Goal: Navigation & Orientation: Find specific page/section

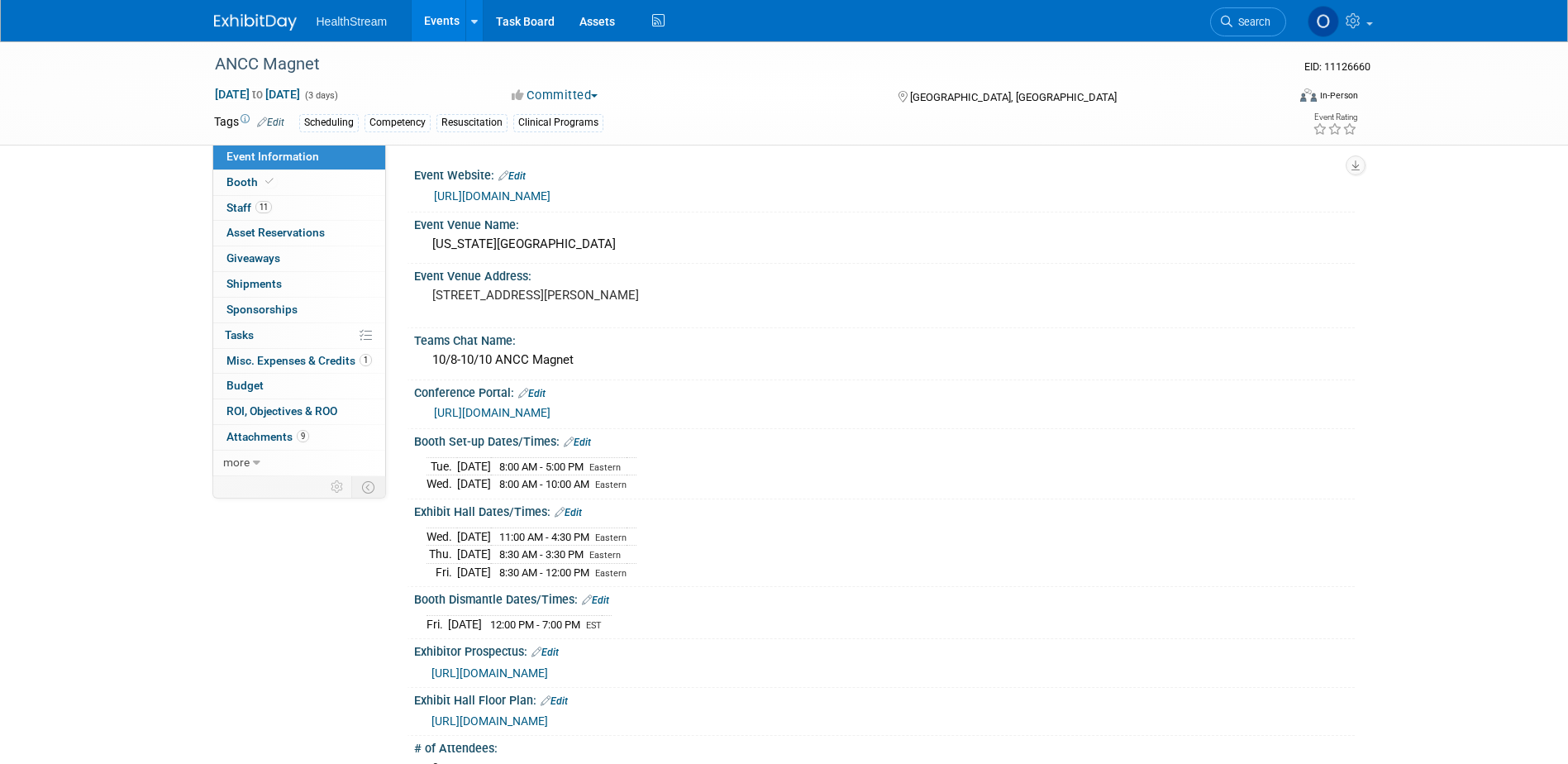
click at [438, 19] on link "Events" at bounding box center [442, 21] width 61 height 41
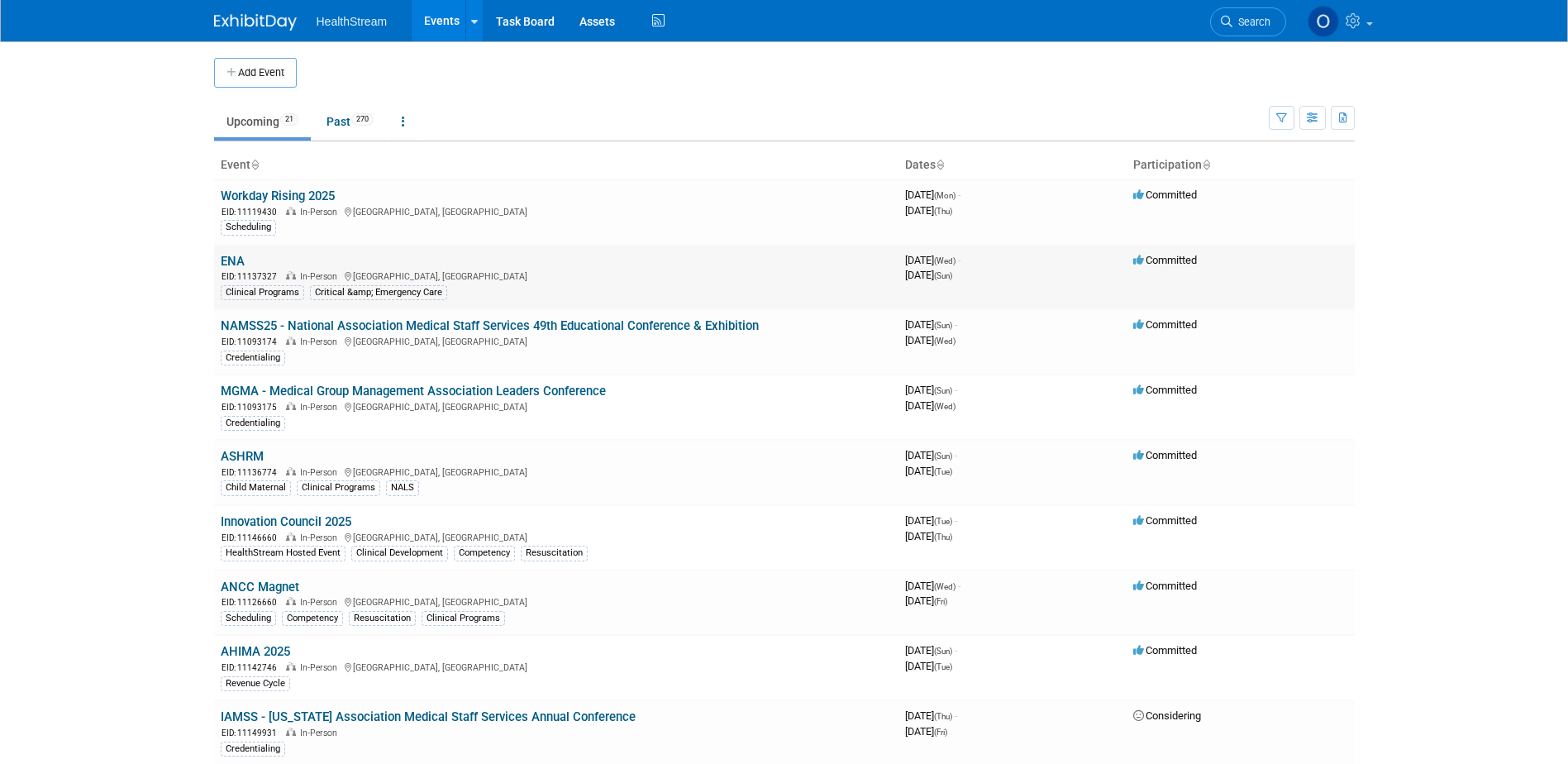
click at [230, 262] on link "ENA" at bounding box center [232, 261] width 24 height 15
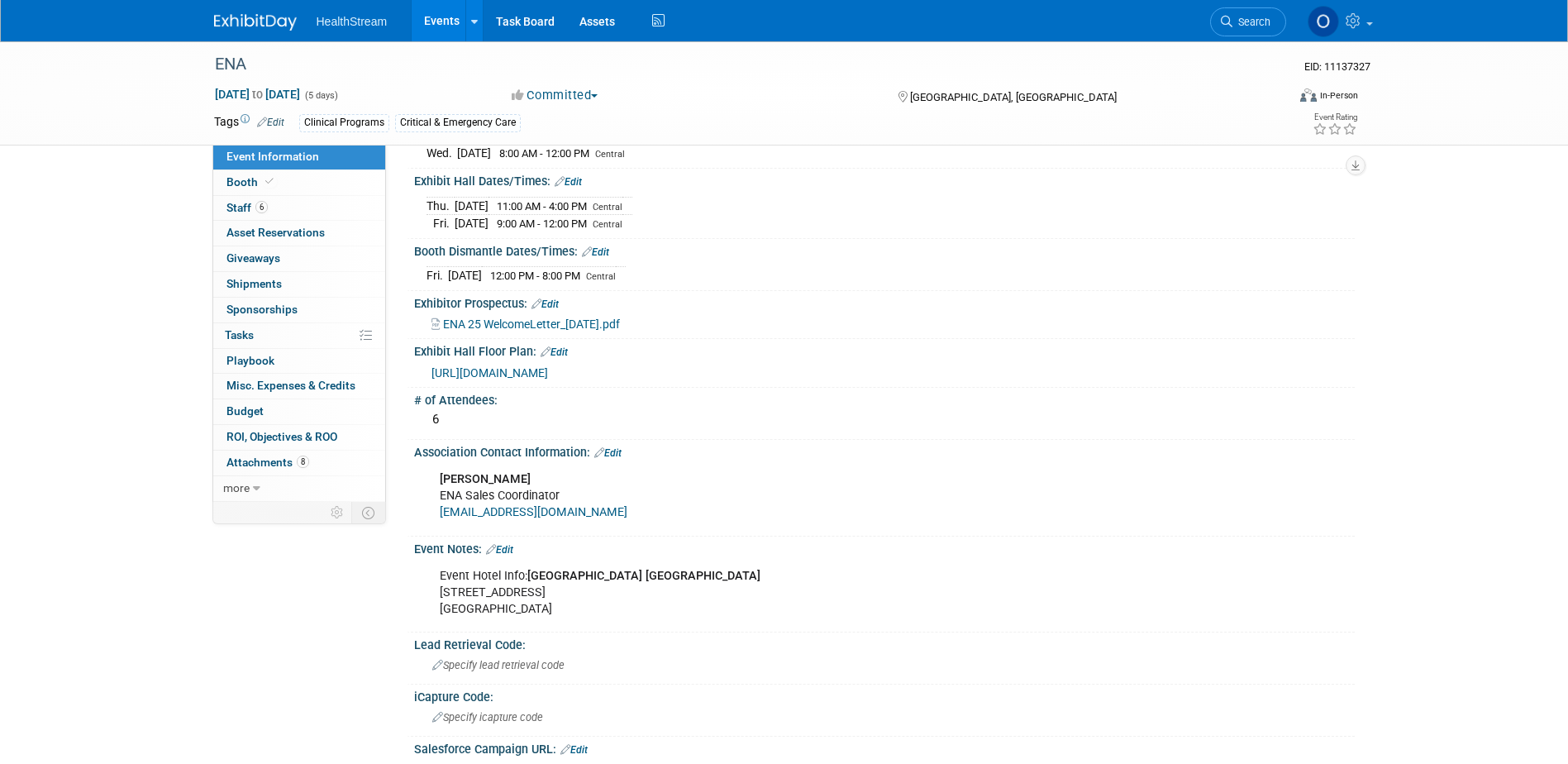
scroll to position [652, 0]
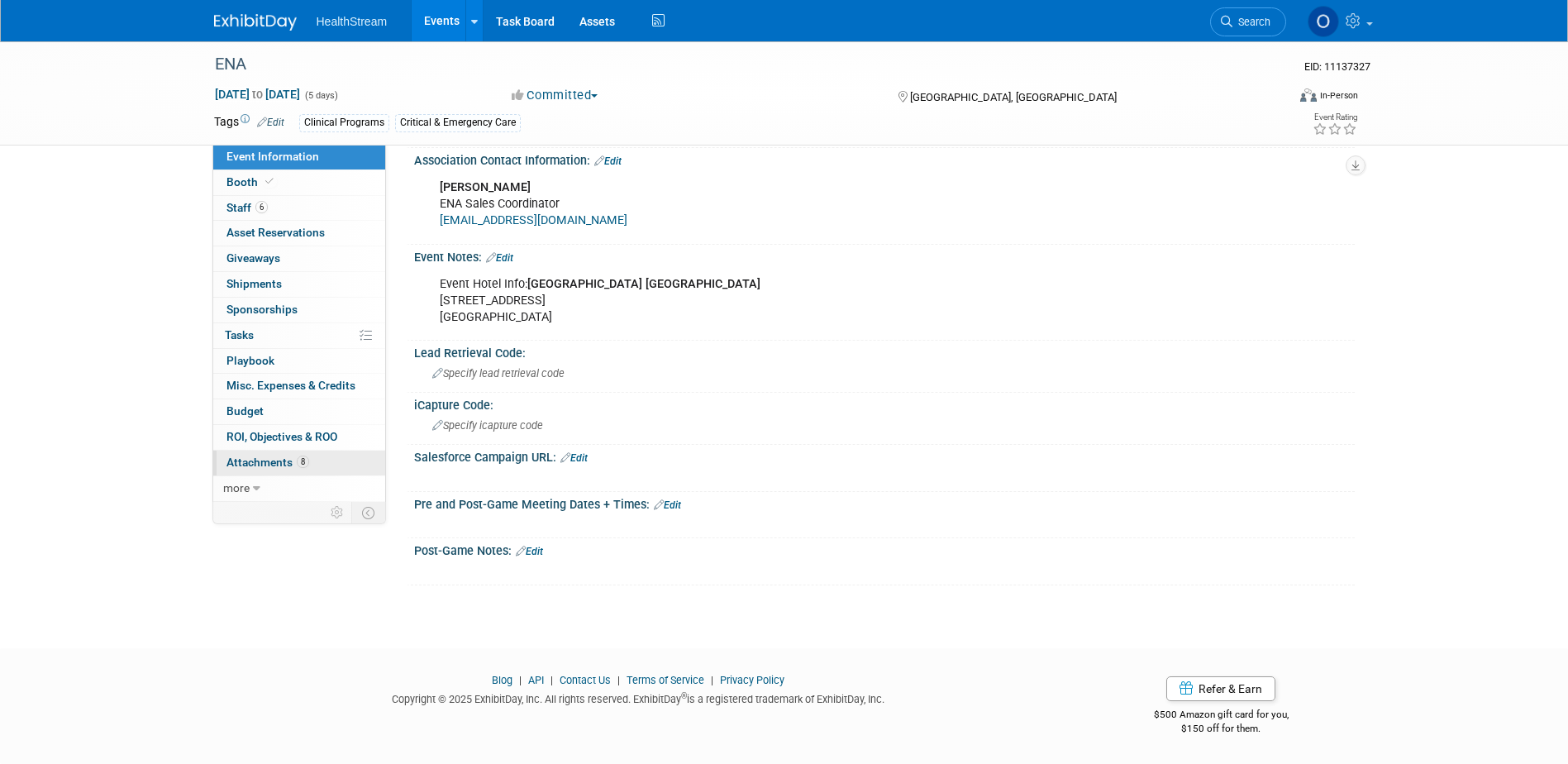
click at [305, 461] on span "8" at bounding box center [302, 461] width 13 height 13
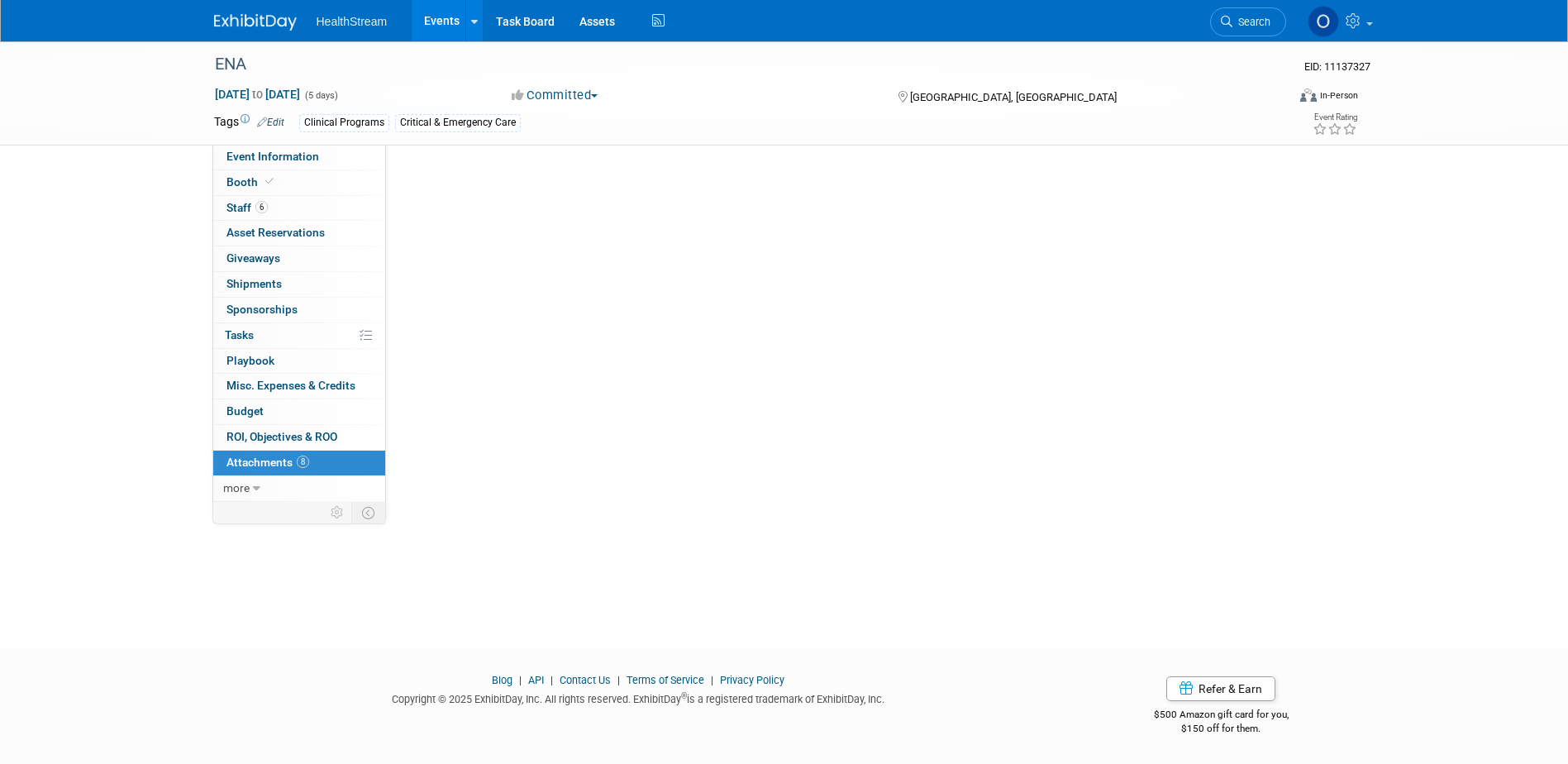
scroll to position [0, 0]
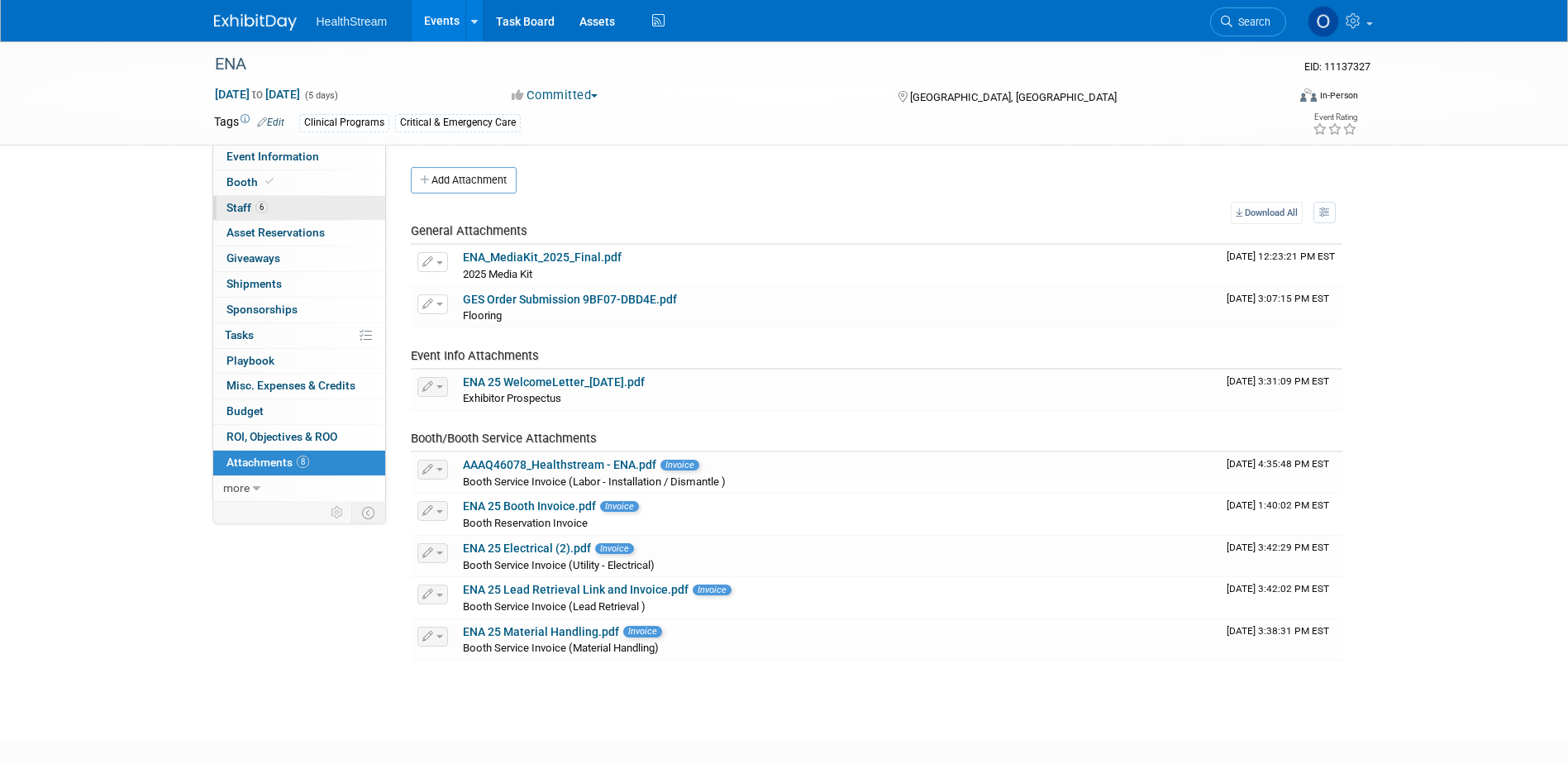
click at [269, 212] on link "6 Staff 6" at bounding box center [299, 208] width 172 height 25
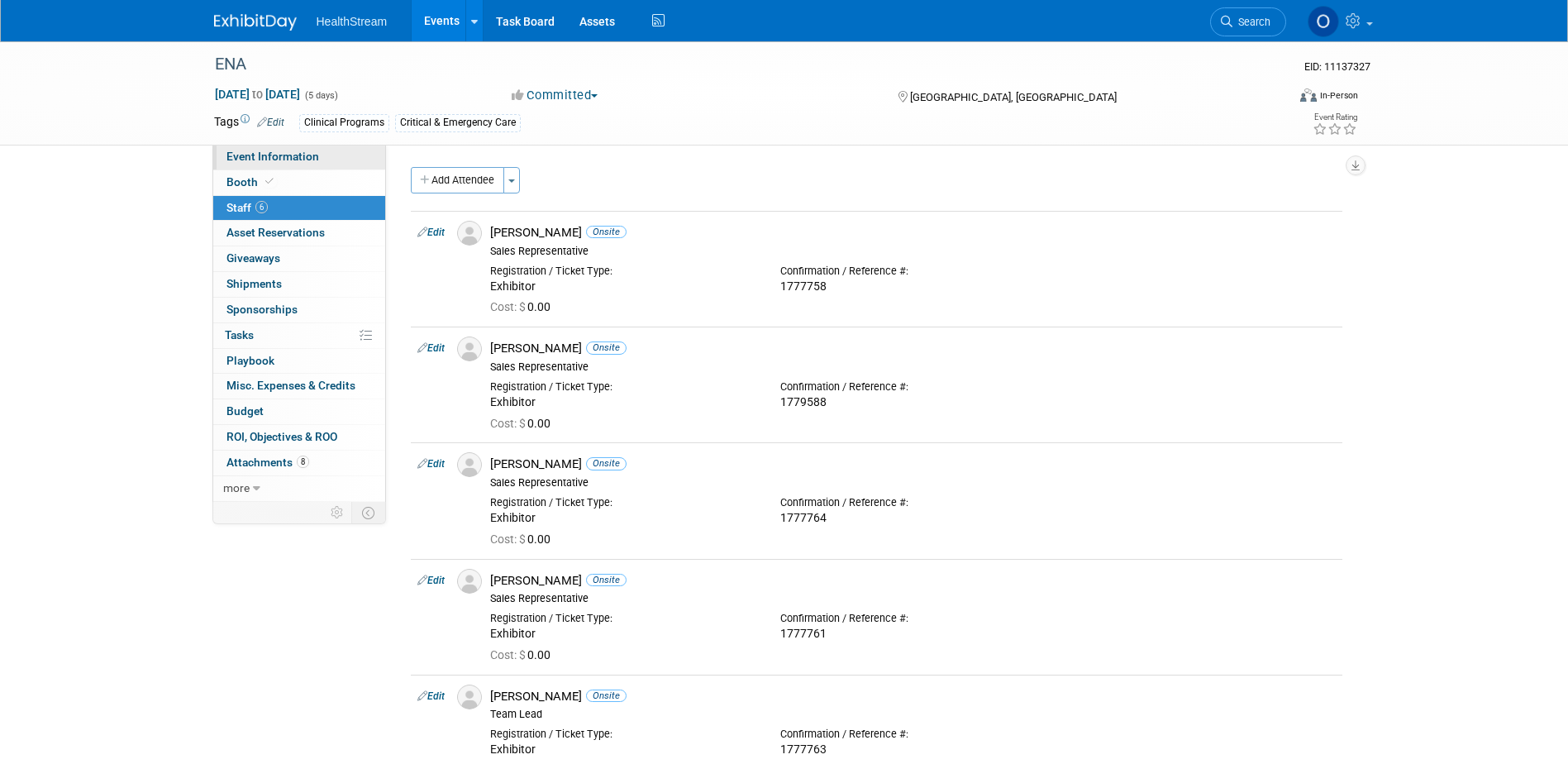
click at [306, 162] on span "Event Information" at bounding box center [273, 156] width 92 height 13
